Goal: Task Accomplishment & Management: Complete application form

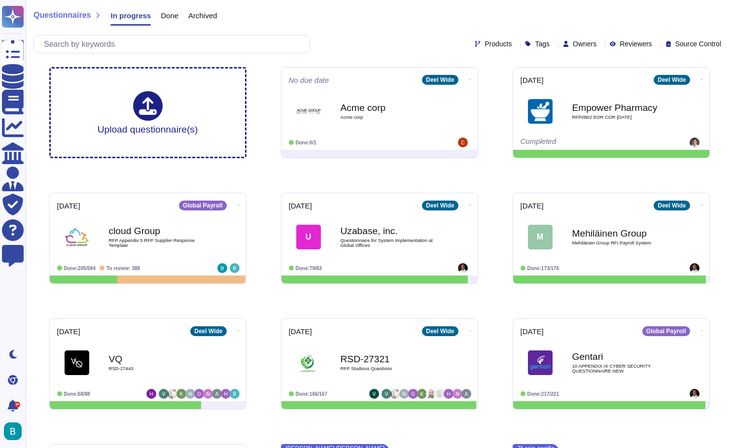
click at [203, 251] on div "cloud Group RFP Appendix 5 RFP Supplier Response Template" at bounding box center [158, 236] width 99 height 39
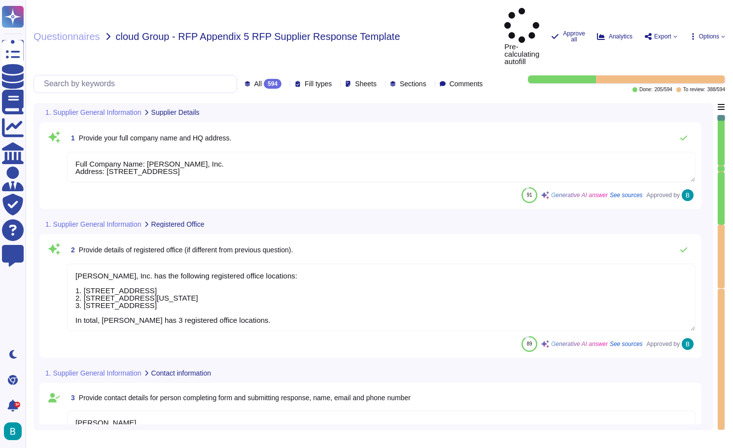
type textarea "Full Company Name: [PERSON_NAME], Inc. Address: [STREET_ADDRESS]"
type textarea "[PERSON_NAME], Inc. has the following registered office locations: 1. [STREET_A…"
type textarea "[PERSON_NAME] Account Executive, ENT [PERSON_NAME][EMAIL_ADDRESS][PERSON_NAME][…"
type textarea "[PERSON_NAME] operates as a privately held company, officially known as [PERSON…"
type textarea "[PERSON_NAME] has 7000+ employees globally."
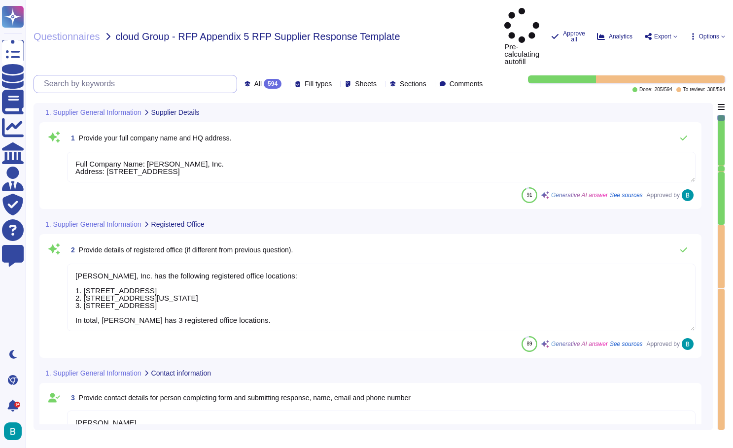
click at [136, 75] on input "text" at bounding box center [138, 83] width 198 height 17
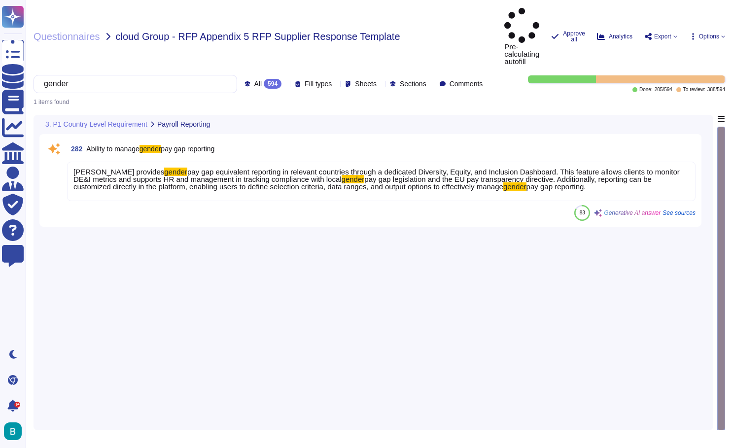
type input "gender"
click at [649, 175] on span "pay gap legislation and the EU pay transparency directive. Additionally, report…" at bounding box center [362, 183] width 578 height 16
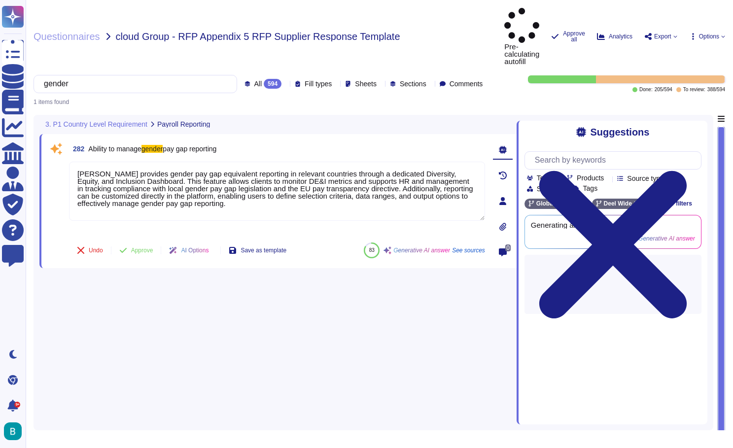
type textarea "[PERSON_NAME] provides gender pay gap equivalent reporting in relevant countrie…"
click at [266, 162] on textarea "[PERSON_NAME] provides gender pay gap equivalent reporting in relevant countrie…" at bounding box center [277, 191] width 416 height 59
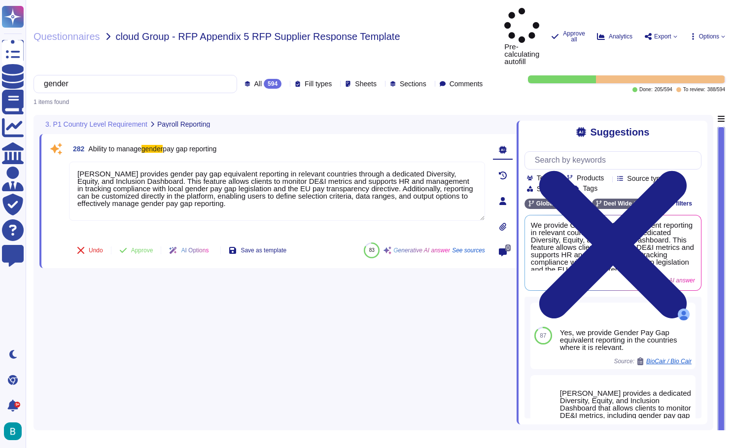
click at [149, 247] on span "Approve" at bounding box center [142, 250] width 22 height 6
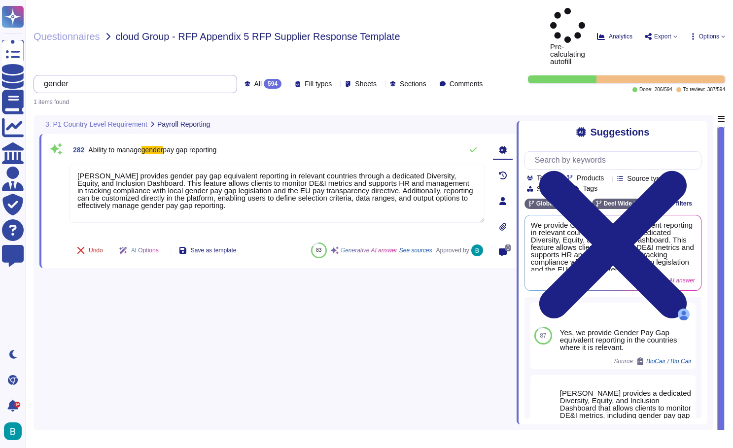
click at [159, 75] on input "gender" at bounding box center [133, 83] width 188 height 17
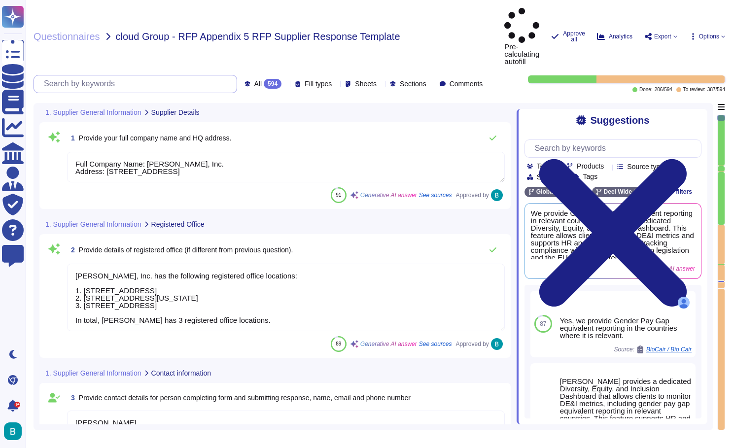
type textarea "[PERSON_NAME], Inc. has the following registered office locations: 1. [STREET_A…"
type textarea "[PERSON_NAME] Account Executive, ENT [PERSON_NAME][EMAIL_ADDRESS][PERSON_NAME][…"
type textarea "[PERSON_NAME] operates as a privately held company, officially known as [PERSON…"
type textarea "Full Company Name: [PERSON_NAME], Inc. Address: [STREET_ADDRESS]"
click at [722, 265] on div at bounding box center [720, 277] width 7 height 24
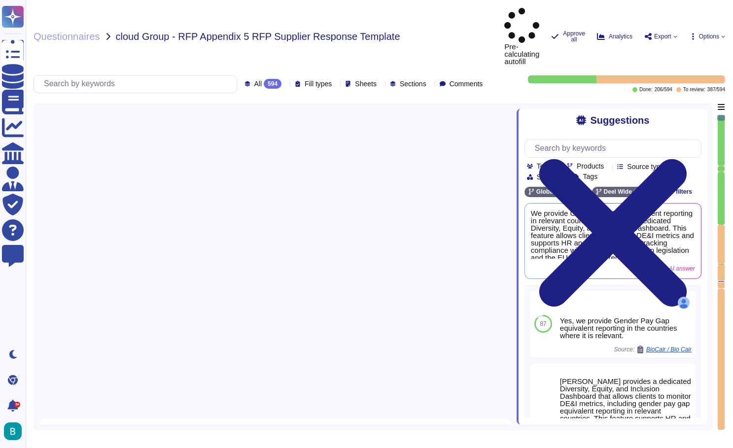
type textarea "[PERSON_NAME] retains payroll records in compliance with legal, regulatory, and…"
type textarea "Invoicing is usually issued through [PERSON_NAME] Inc. ([GEOGRAPHIC_DATA]), how…"
type textarea "[PERSON_NAME] provides gender pay gap equivalent reporting in relevant countrie…"
type textarea "[PERSON_NAME] HRIS system supports remuneration review through our data managem…"
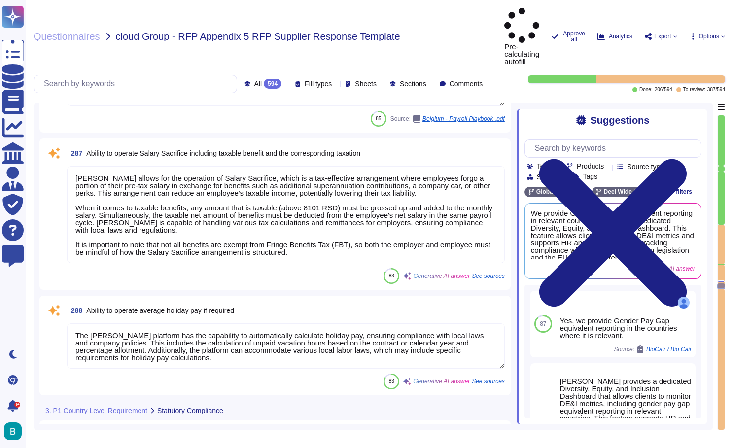
type textarea "Yes"
type textarea "For EOR, once downloaded, the PRM has to adjust the column "NSSO pension fund" …"
type textarea "[PERSON_NAME] allows for the operation of Salary Sacrifice, which is a tax-effe…"
type textarea "The [PERSON_NAME] platform has the capability to automatically calculate holida…"
type textarea "P11D & P11DB are optional services and carry an additional cost. For assistance…"
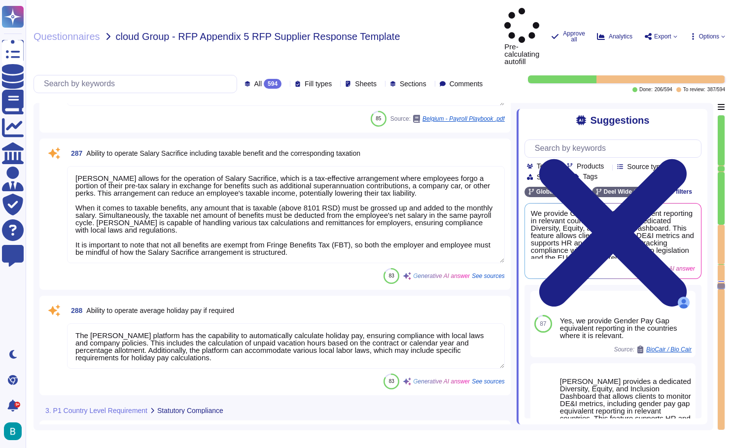
type textarea "[PERSON_NAME] fully manages UK statutory reporting, which includes filing month…"
type textarea "Client has to provide inputs for expenses that can be reimbursed as non-taxable…"
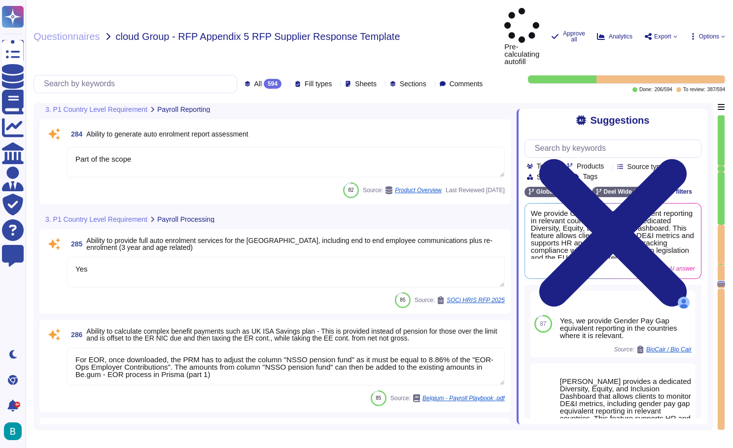
scroll to position [32651, 0]
type textarea "[PERSON_NAME] HRIS system supports remuneration review through our data managem…"
type textarea "Part of the scope"
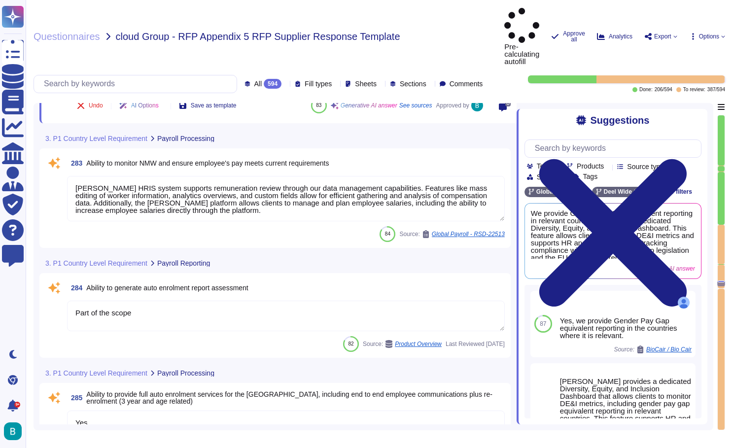
type textarea "[PERSON_NAME] provides gender pay gap equivalent reporting in relevant countrie…"
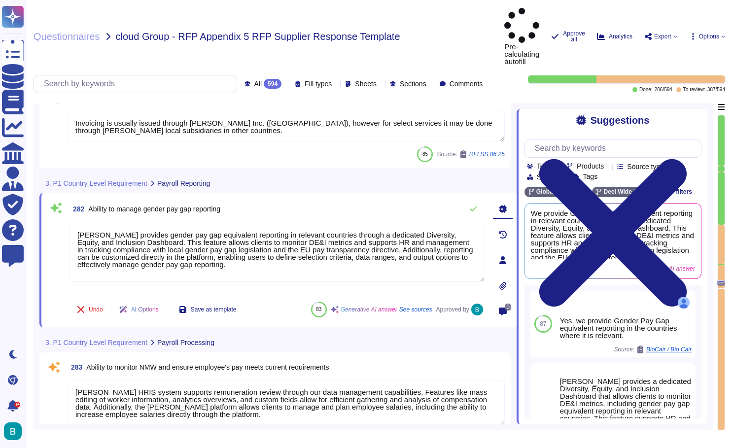
scroll to position [32349, 0]
type textarea "Invoicing is usually issued through [PERSON_NAME] Inc. ([GEOGRAPHIC_DATA]), how…"
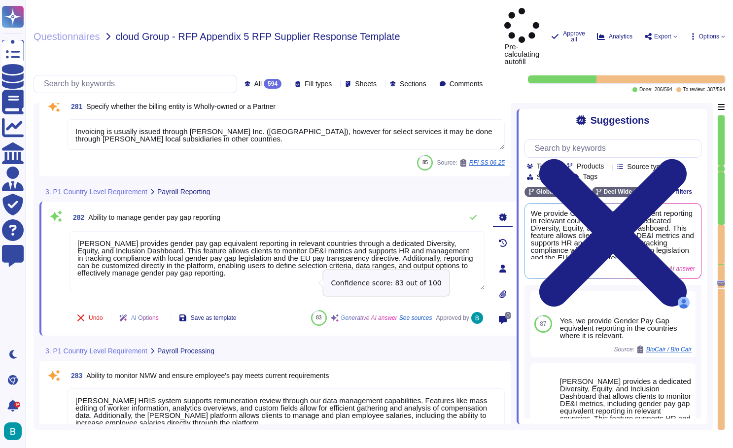
click at [473, 213] on icon at bounding box center [473, 217] width 8 height 8
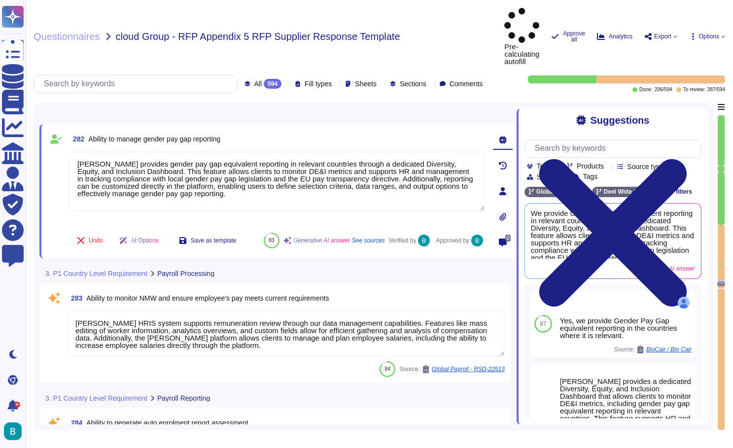
scroll to position [32516, 0]
type textarea "For EOR, once downloaded, the PRM has to adjust the column "NSSO pension fund" …"
type textarea "[PERSON_NAME] allows for the operation of Salary Sacrifice, which is a tax-effe…"
